Goal: Task Accomplishment & Management: Use online tool/utility

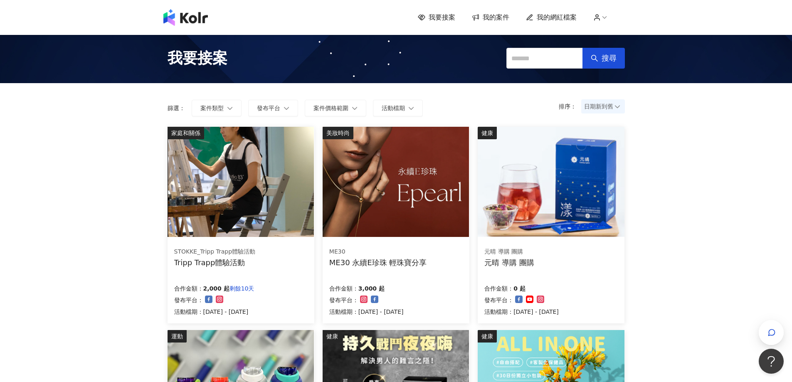
click at [561, 16] on span "我的網紅檔案" at bounding box center [557, 17] width 40 height 9
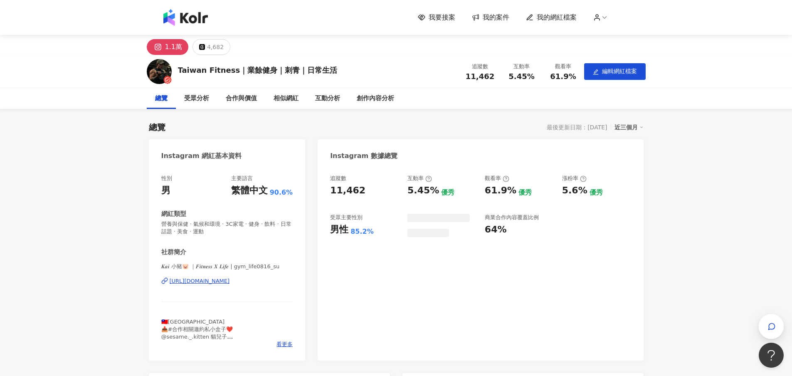
click at [507, 15] on span "我的案件" at bounding box center [496, 17] width 27 height 9
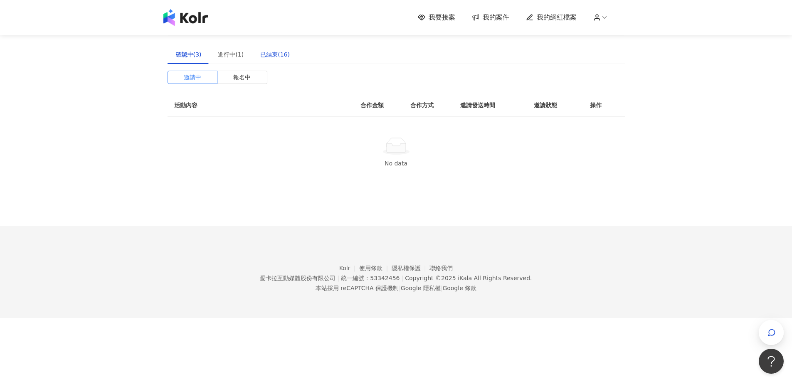
click at [270, 54] on div "已結束(16)" at bounding box center [275, 54] width 30 height 9
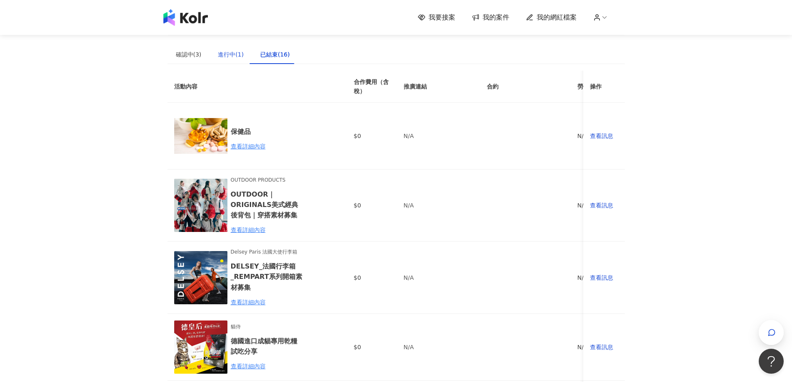
click at [222, 52] on div "進行中(1)" at bounding box center [231, 54] width 26 height 9
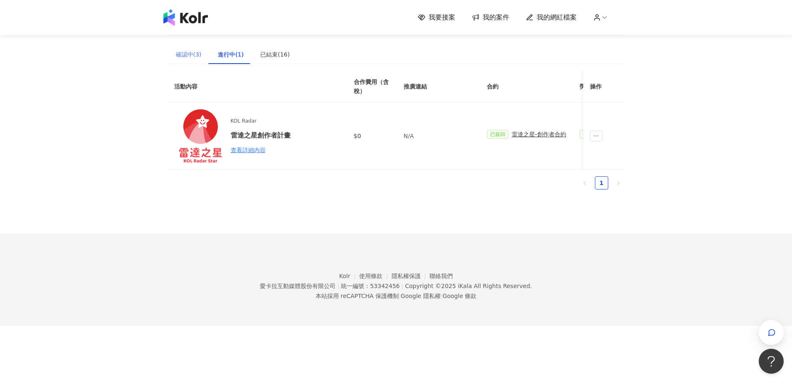
click at [168, 54] on div "確認中(3)" at bounding box center [189, 54] width 42 height 19
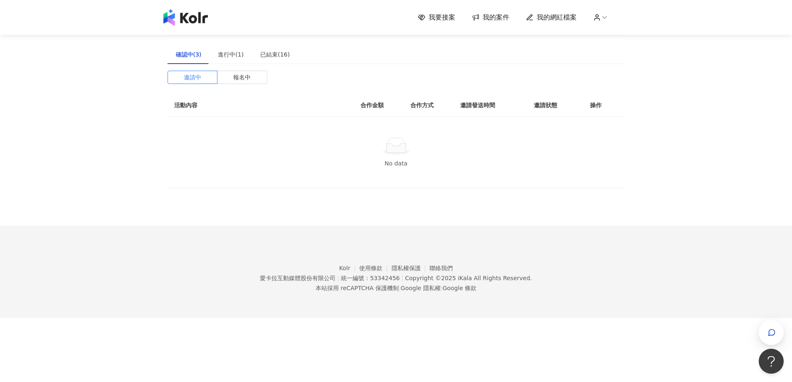
click at [453, 15] on span "我要接案" at bounding box center [442, 17] width 27 height 9
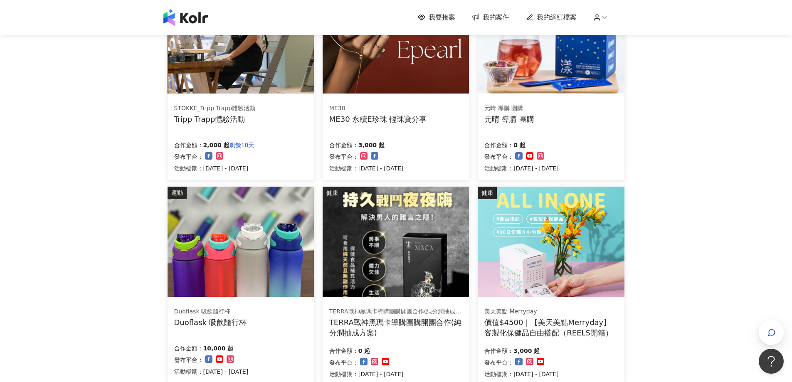
scroll to position [166, 0]
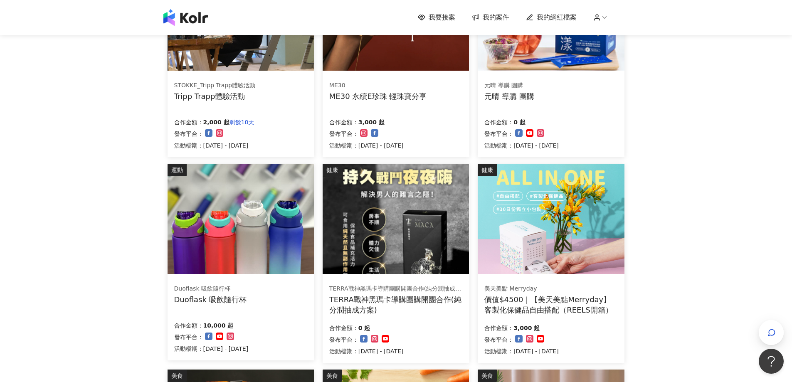
click at [244, 203] on img at bounding box center [241, 219] width 146 height 110
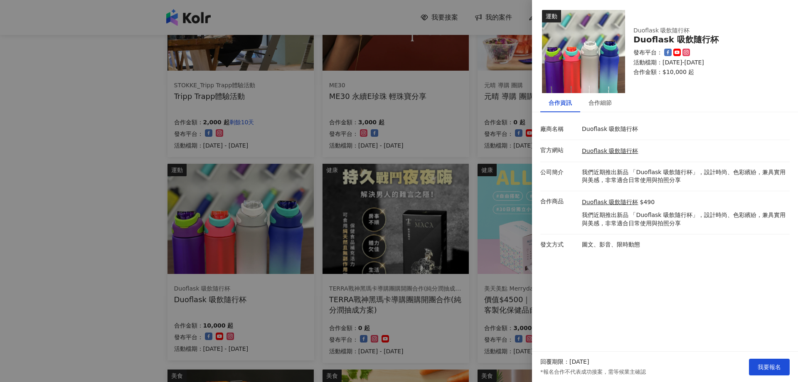
click at [451, 135] on div at bounding box center [399, 191] width 798 height 382
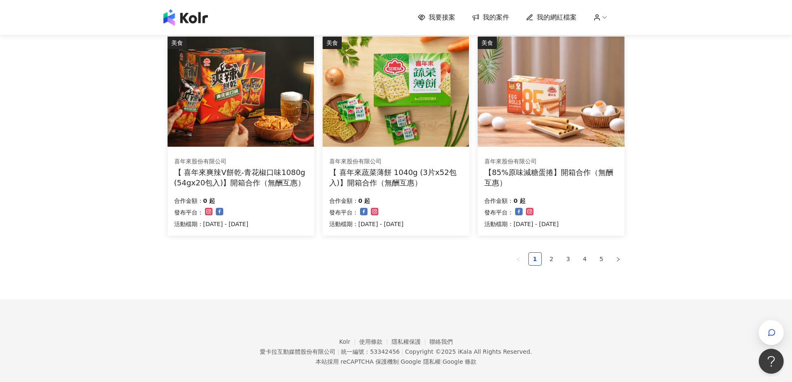
scroll to position [509, 0]
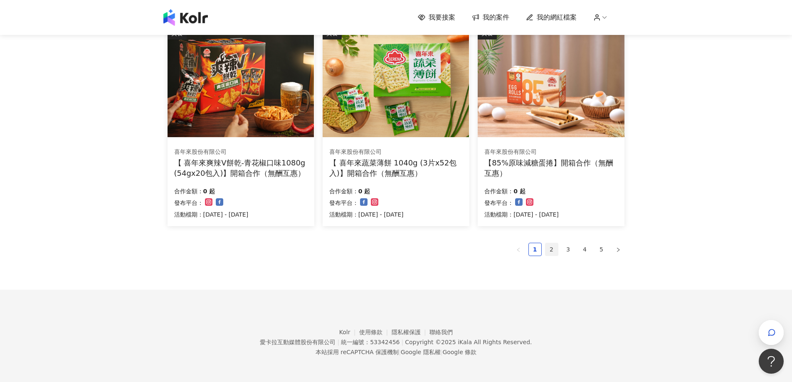
click at [549, 250] on link "2" at bounding box center [551, 249] width 12 height 12
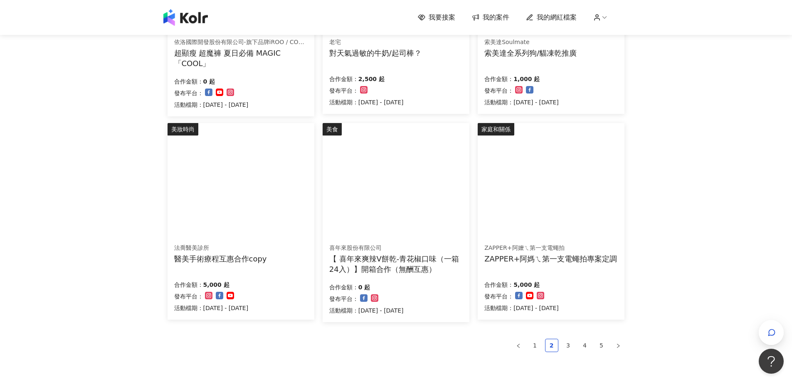
scroll to position [511, 0]
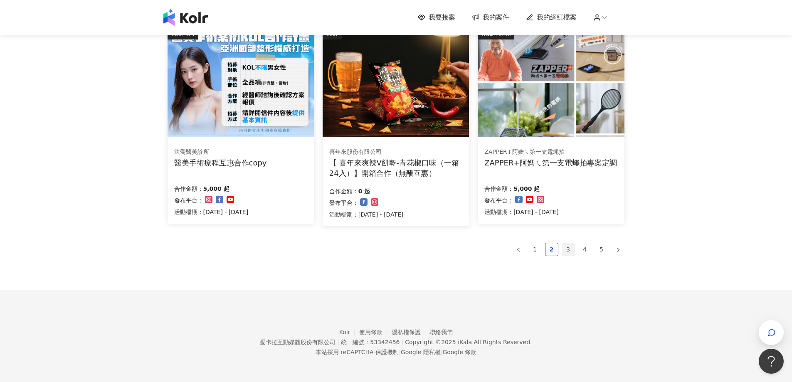
click at [572, 252] on link "3" at bounding box center [568, 249] width 12 height 12
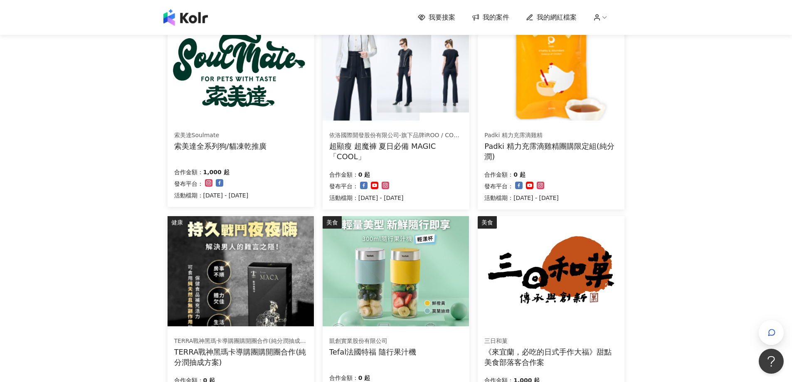
scroll to position [12, 0]
